Goal: Navigation & Orientation: Go to known website

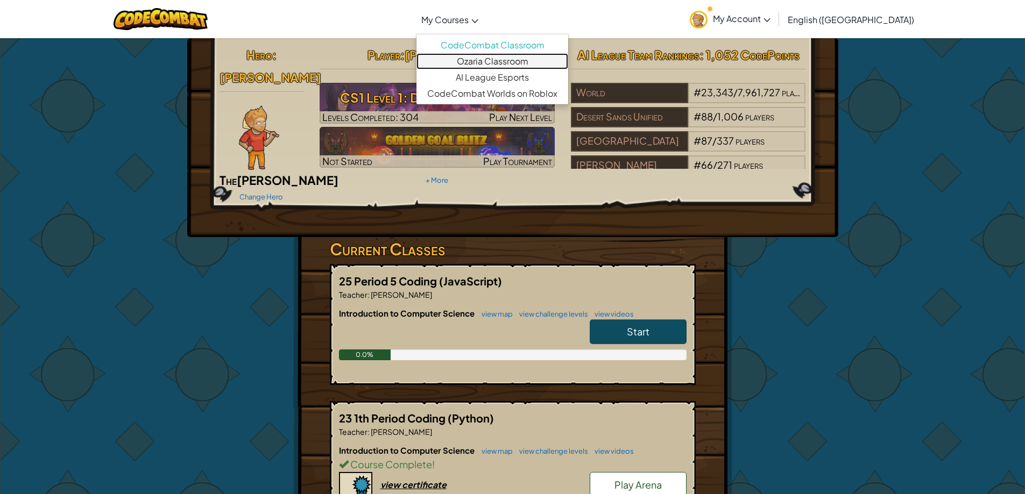
click at [516, 61] on link "Ozaria Classroom" at bounding box center [492, 61] width 152 height 16
